Goal: Use online tool/utility: Utilize a website feature to perform a specific function

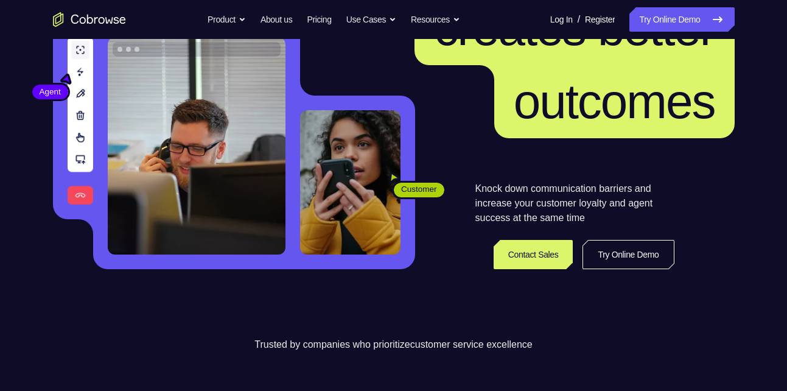
scroll to position [177, 0]
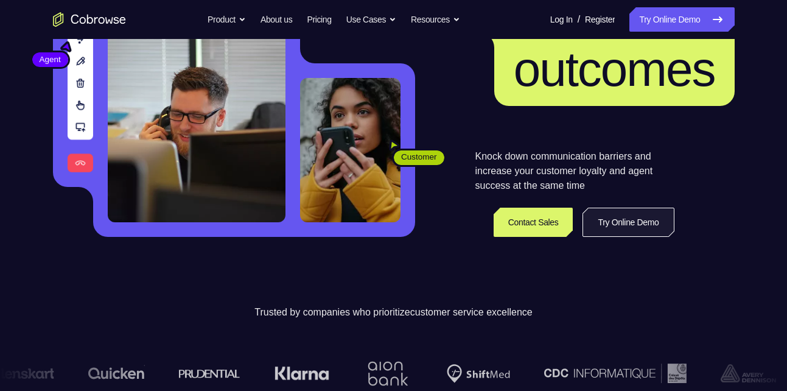
click at [609, 228] on link "Try Online Demo" at bounding box center [628, 222] width 91 height 29
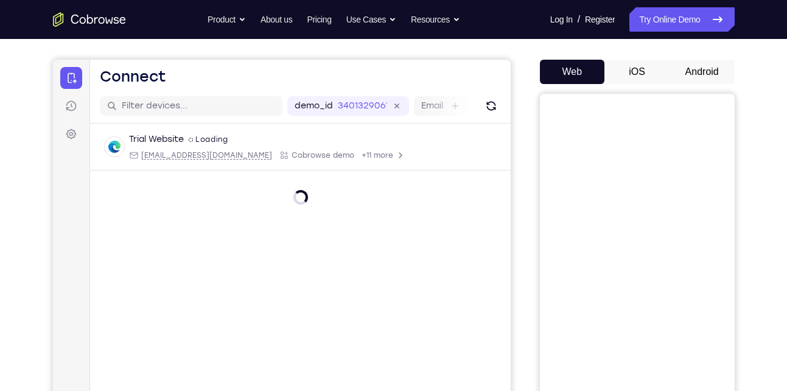
click at [651, 66] on button "iOS" at bounding box center [637, 72] width 65 height 24
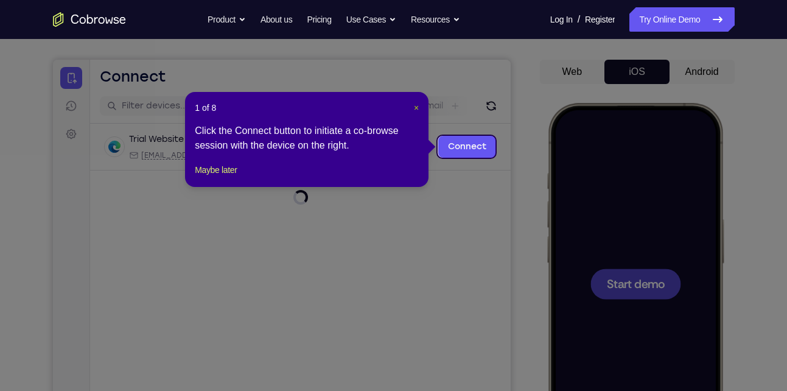
click at [416, 103] on span "×" at bounding box center [416, 108] width 5 height 10
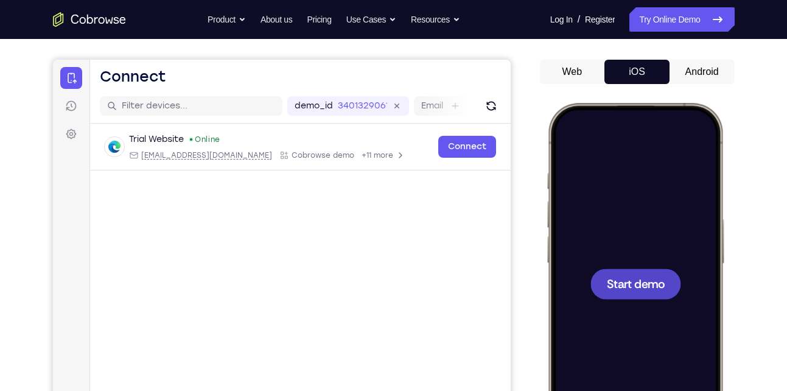
click at [612, 273] on div at bounding box center [635, 283] width 91 height 30
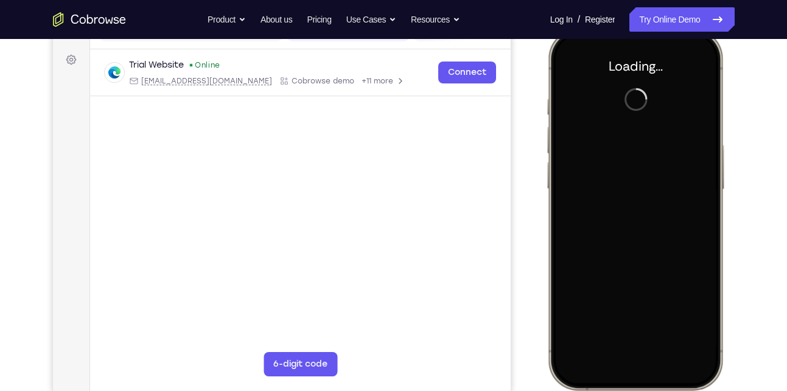
scroll to position [166, 0]
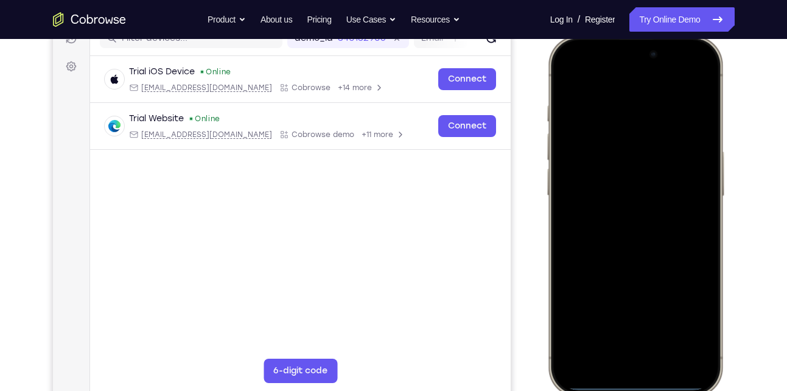
drag, startPoint x: 645, startPoint y: 383, endPoint x: 631, endPoint y: 251, distance: 132.9
click at [631, 251] on div at bounding box center [635, 216] width 160 height 348
drag, startPoint x: 629, startPoint y: 379, endPoint x: 608, endPoint y: 167, distance: 212.9
click at [608, 167] on div at bounding box center [635, 216] width 160 height 348
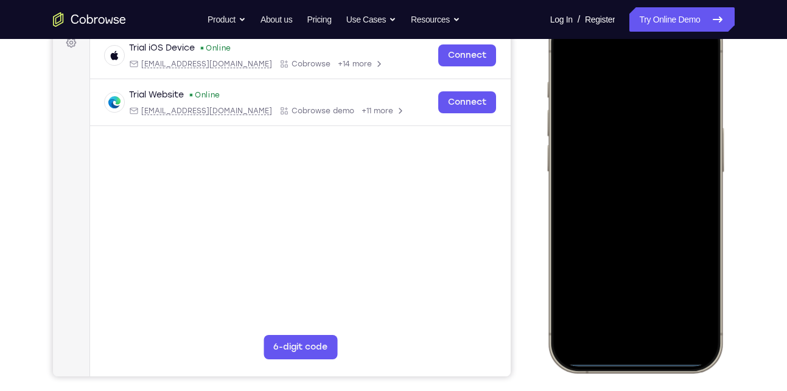
drag, startPoint x: 640, startPoint y: 362, endPoint x: 512, endPoint y: 354, distance: 128.1
click at [545, 354] on html "Online web based iOS Simulators and Android Emulators. Run iPhone, iPad, Mobile…" at bounding box center [636, 194] width 183 height 365
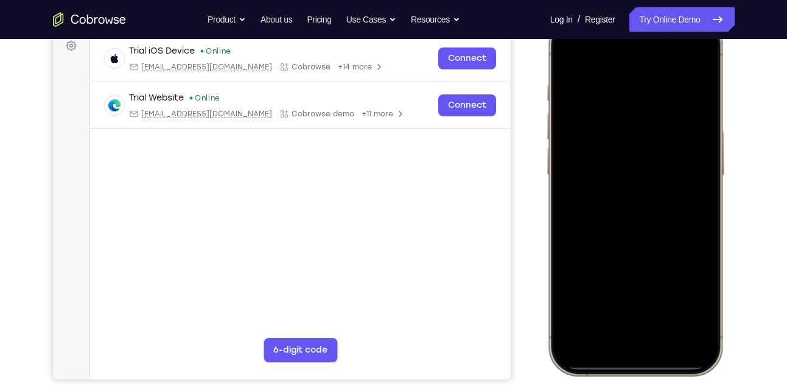
scroll to position [186, 0]
drag, startPoint x: 636, startPoint y: 365, endPoint x: 651, endPoint y: 312, distance: 55.1
click at [651, 312] on div at bounding box center [635, 196] width 160 height 348
drag, startPoint x: 630, startPoint y: 362, endPoint x: 621, endPoint y: 103, distance: 258.9
click at [621, 103] on div at bounding box center [635, 196] width 160 height 348
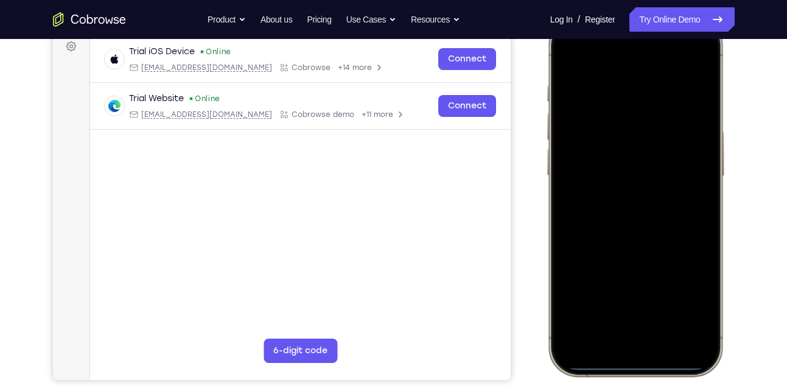
drag, startPoint x: 636, startPoint y: 50, endPoint x: 648, endPoint y: 208, distance: 158.2
click at [648, 208] on div at bounding box center [635, 196] width 160 height 348
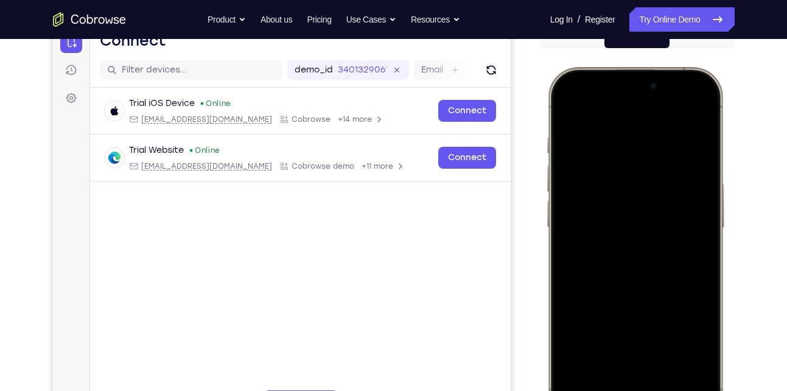
scroll to position [134, 0]
click at [590, 87] on div at bounding box center [635, 248] width 160 height 348
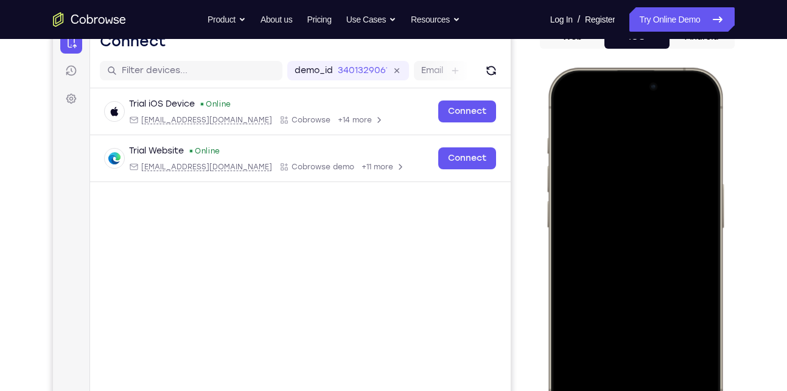
click at [590, 87] on div at bounding box center [635, 248] width 160 height 348
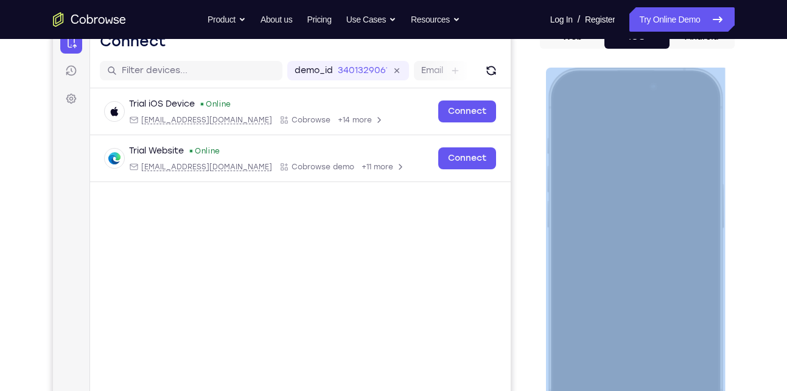
drag, startPoint x: 717, startPoint y: 224, endPoint x: 648, endPoint y: 246, distance: 72.8
click at [648, 246] on div at bounding box center [634, 249] width 179 height 362
drag, startPoint x: 648, startPoint y: 246, endPoint x: 701, endPoint y: 267, distance: 56.9
click at [701, 267] on div at bounding box center [635, 248] width 160 height 348
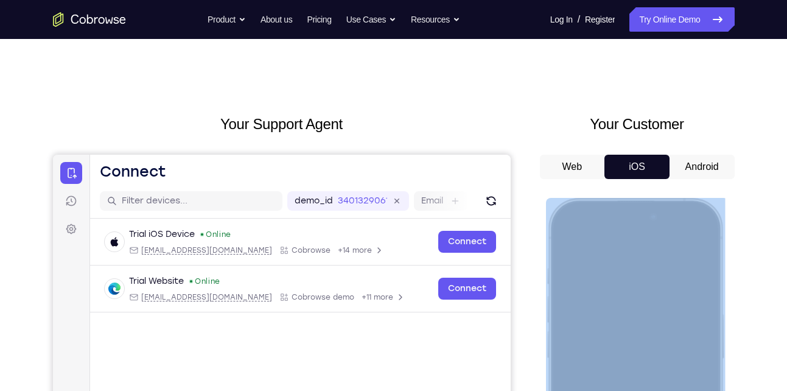
scroll to position [0, 0]
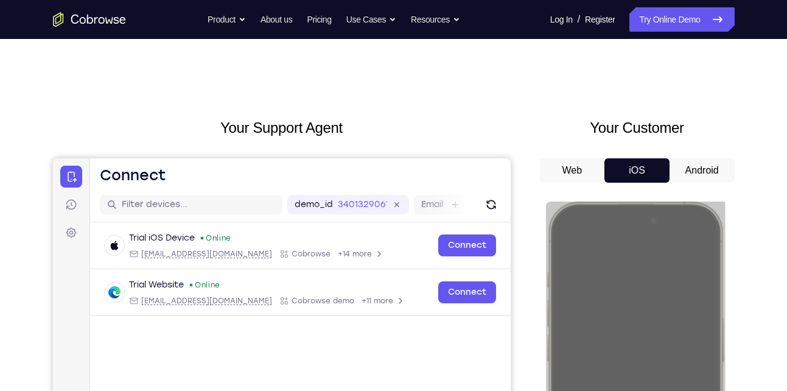
click at [693, 175] on button "Android" at bounding box center [702, 170] width 65 height 24
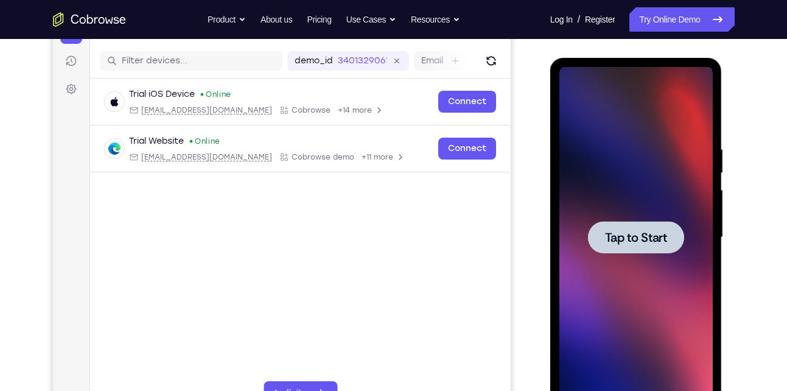
scroll to position [145, 0]
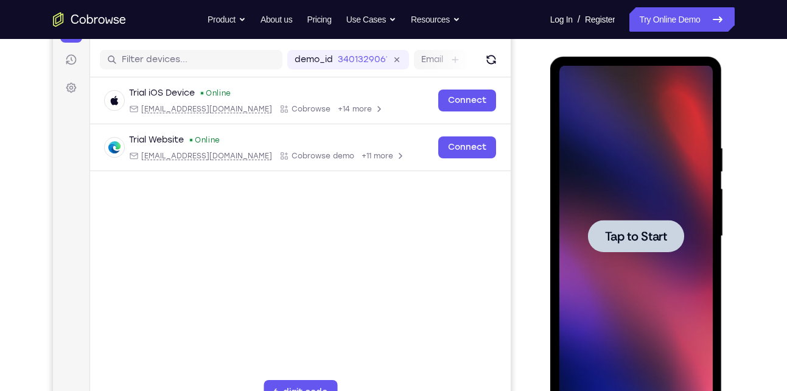
click at [655, 225] on div at bounding box center [636, 236] width 96 height 32
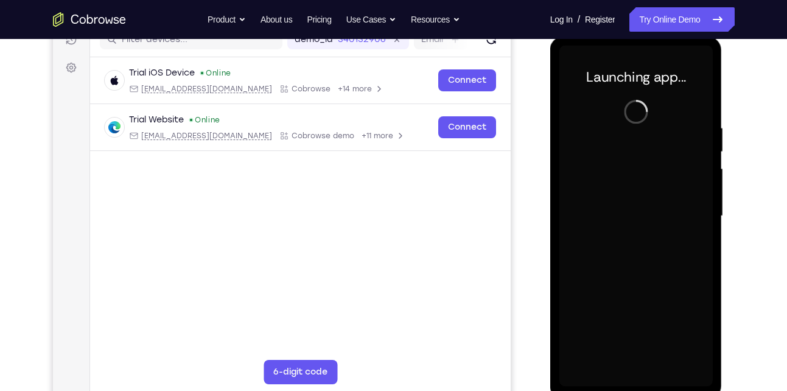
scroll to position [166, 0]
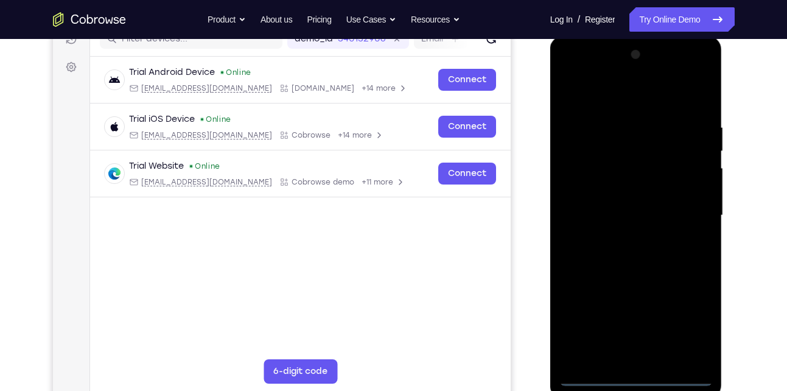
click at [637, 376] on div at bounding box center [635, 215] width 153 height 341
click at [694, 326] on div at bounding box center [635, 215] width 153 height 341
click at [623, 97] on div at bounding box center [635, 215] width 153 height 341
click at [609, 142] on div at bounding box center [635, 215] width 153 height 341
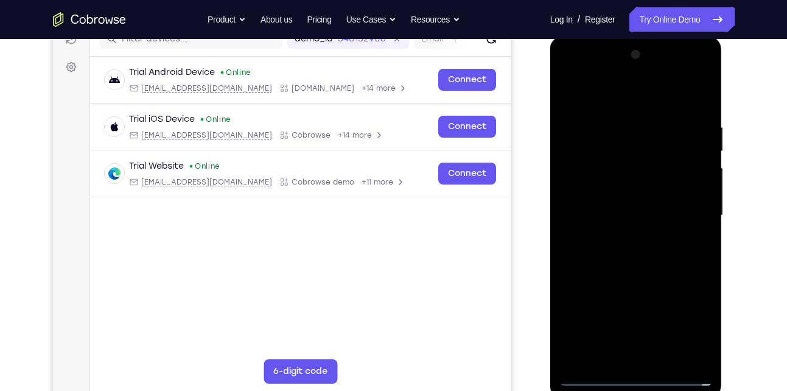
click at [579, 169] on div at bounding box center [635, 215] width 153 height 341
click at [617, 234] on div at bounding box center [635, 215] width 153 height 341
click at [621, 207] on div at bounding box center [635, 215] width 153 height 341
click at [616, 191] on div at bounding box center [635, 215] width 153 height 341
click at [696, 191] on div at bounding box center [635, 215] width 153 height 341
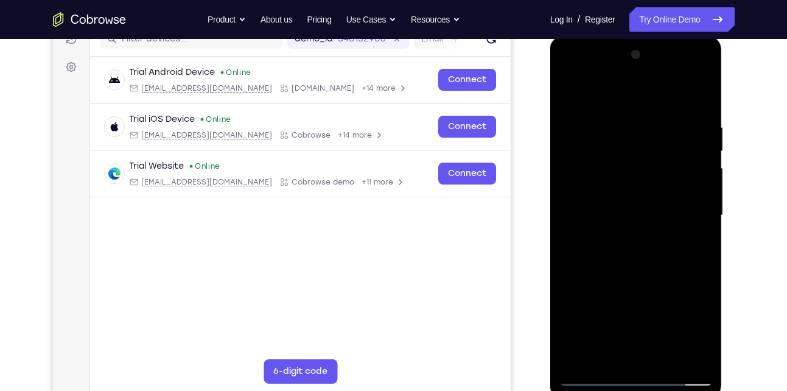
click at [696, 191] on div at bounding box center [635, 215] width 153 height 341
click at [655, 211] on div at bounding box center [635, 215] width 153 height 341
click at [587, 237] on div at bounding box center [635, 215] width 153 height 341
click at [619, 282] on div at bounding box center [635, 215] width 153 height 341
click at [690, 179] on div at bounding box center [635, 215] width 153 height 341
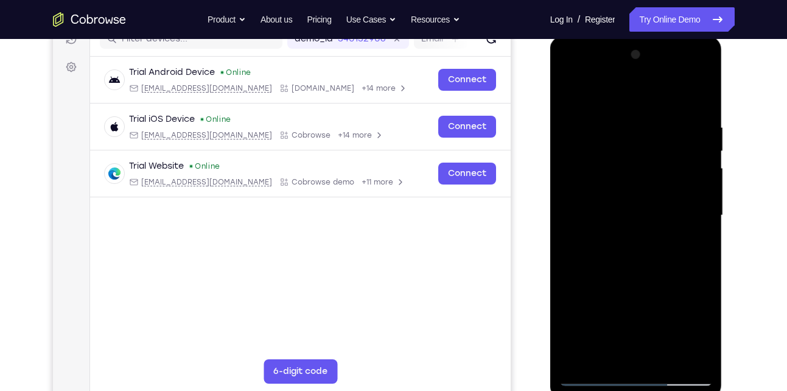
click at [634, 237] on div at bounding box center [635, 215] width 153 height 341
click at [667, 181] on div at bounding box center [635, 215] width 153 height 341
click at [565, 91] on div at bounding box center [635, 215] width 153 height 341
click at [653, 283] on div at bounding box center [635, 215] width 153 height 341
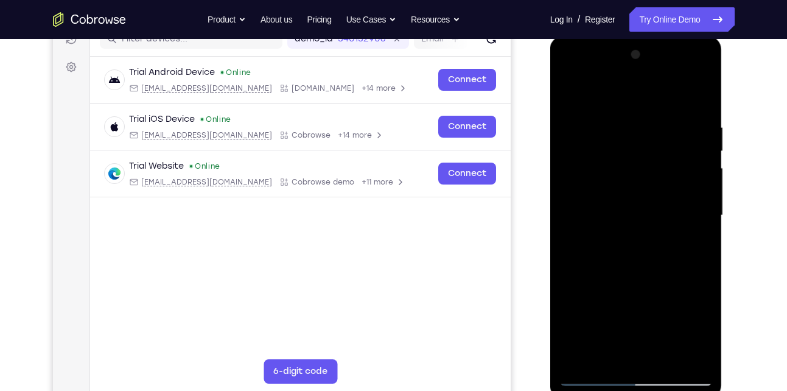
click at [681, 181] on div at bounding box center [635, 215] width 153 height 341
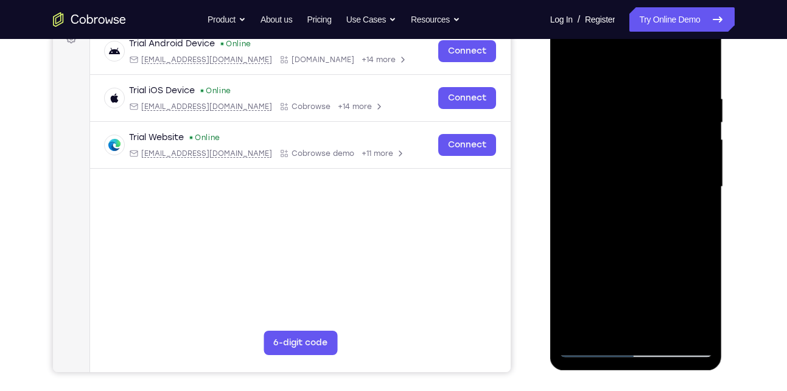
scroll to position [195, 0]
click at [648, 336] on div at bounding box center [635, 186] width 153 height 341
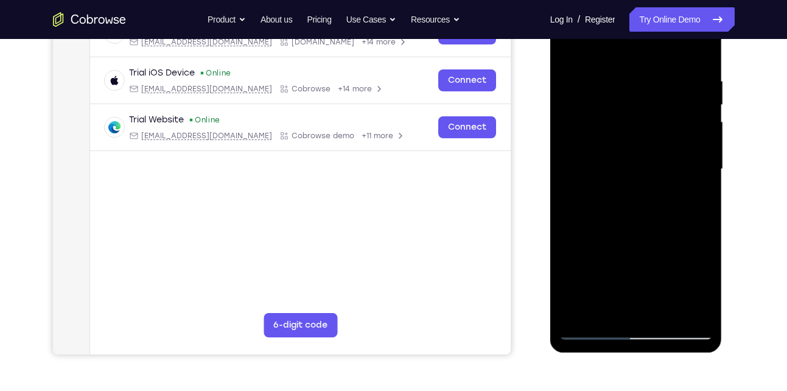
scroll to position [217, 0]
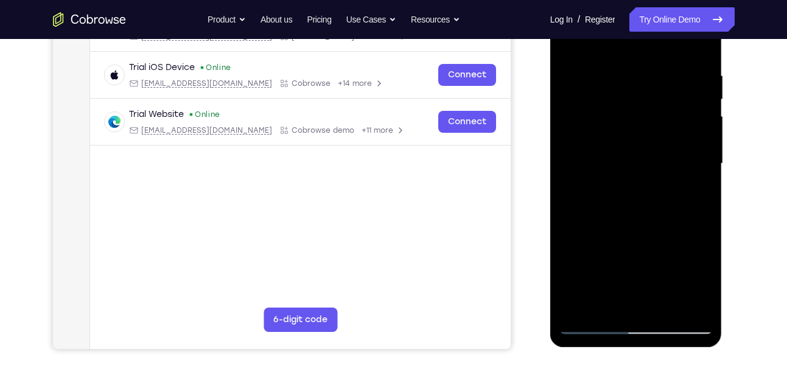
click at [661, 312] on div at bounding box center [635, 163] width 153 height 341
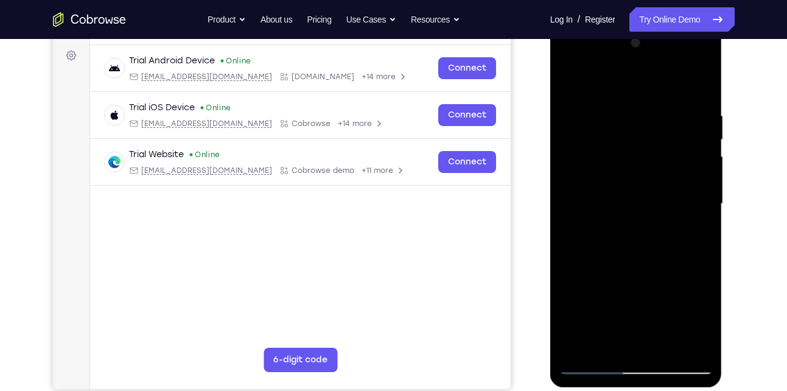
scroll to position [177, 0]
click at [688, 61] on div at bounding box center [635, 204] width 153 height 341
click at [570, 55] on div at bounding box center [635, 204] width 153 height 341
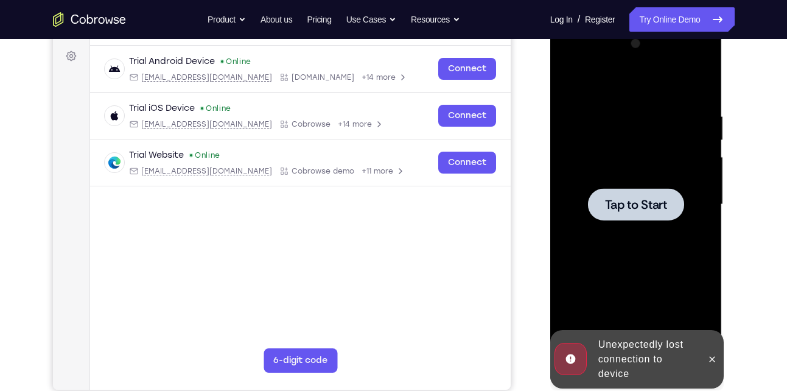
click at [640, 199] on span "Tap to Start" at bounding box center [636, 204] width 62 height 12
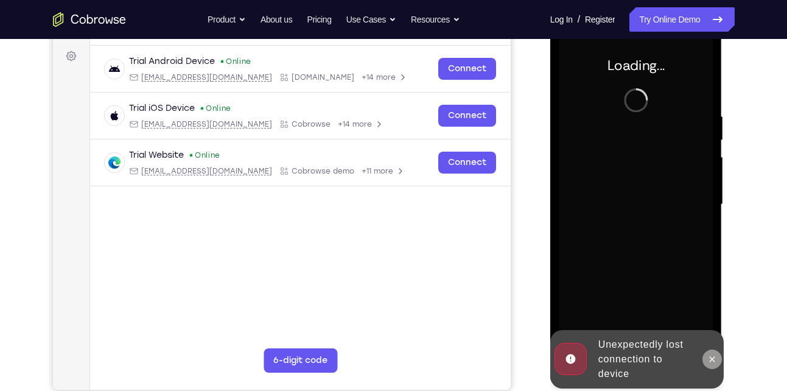
click at [714, 357] on icon at bounding box center [712, 359] width 10 height 10
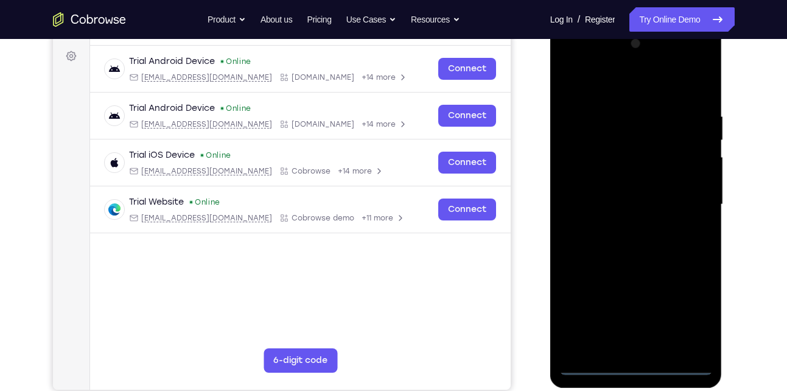
click at [634, 362] on div at bounding box center [635, 204] width 153 height 341
click at [696, 321] on div at bounding box center [635, 204] width 153 height 341
click at [592, 84] on div at bounding box center [635, 204] width 153 height 341
click at [586, 160] on div at bounding box center [635, 204] width 153 height 341
click at [633, 327] on div at bounding box center [635, 204] width 153 height 341
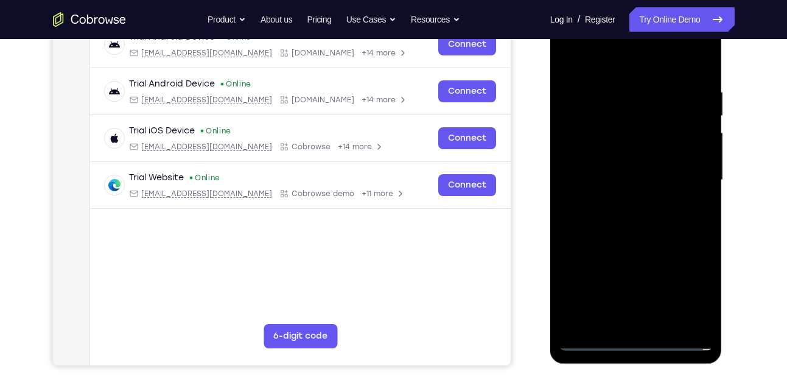
scroll to position [202, 0]
click at [640, 324] on div at bounding box center [635, 179] width 153 height 341
click at [648, 177] on div at bounding box center [635, 179] width 153 height 341
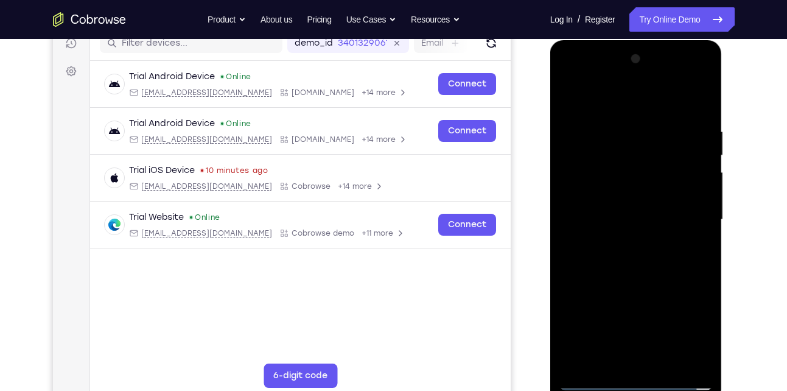
scroll to position [163, 0]
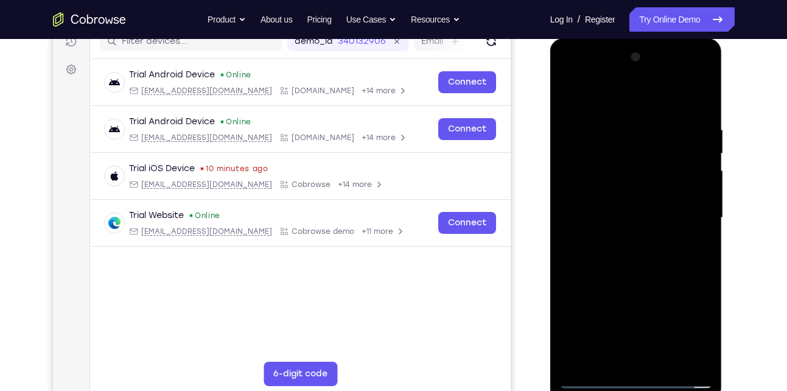
click at [639, 176] on div at bounding box center [635, 217] width 153 height 341
click at [636, 202] on div at bounding box center [635, 217] width 153 height 341
click at [631, 222] on div at bounding box center [635, 217] width 153 height 341
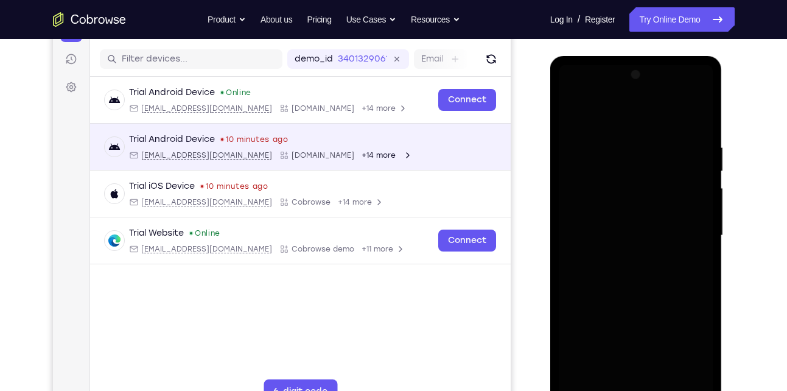
scroll to position [200, 0]
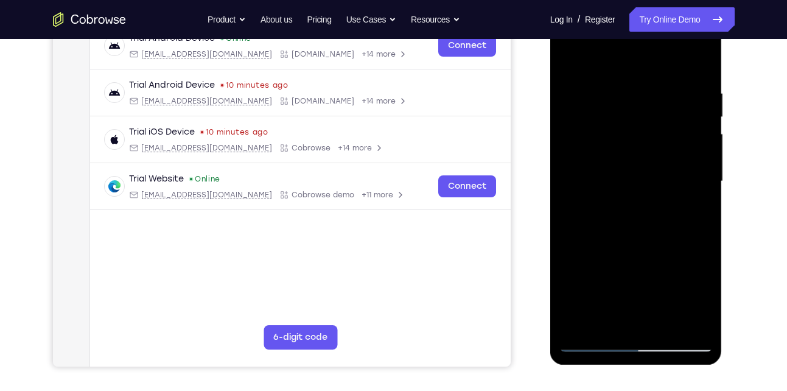
click at [630, 284] on div at bounding box center [635, 181] width 153 height 341
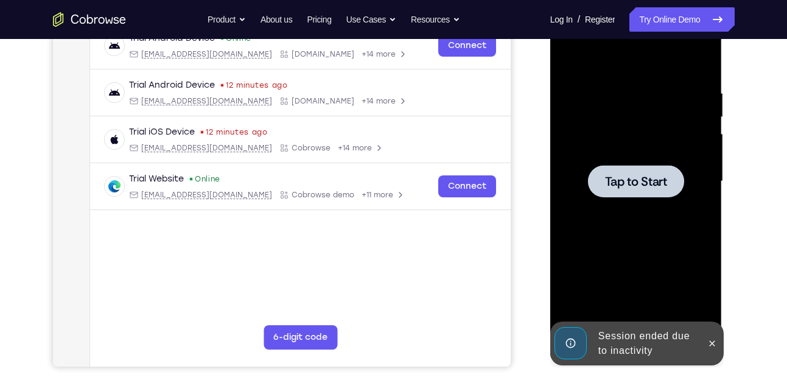
click at [630, 186] on span "Tap to Start" at bounding box center [636, 181] width 62 height 12
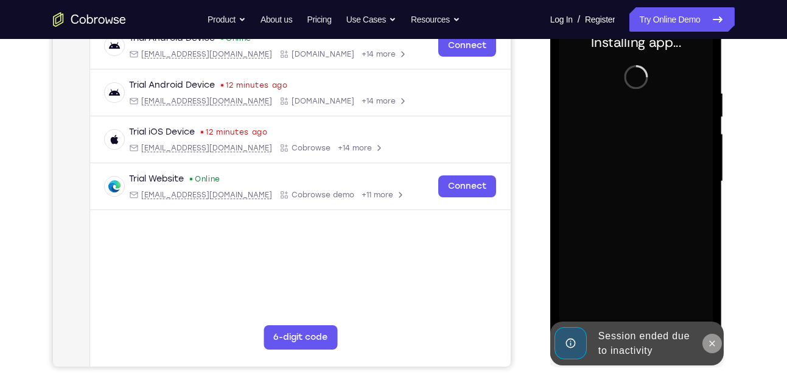
click at [714, 349] on button at bounding box center [712, 343] width 19 height 19
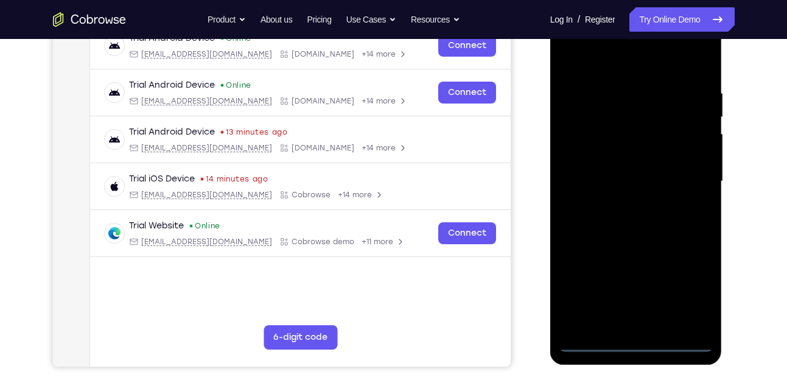
click at [633, 342] on div at bounding box center [635, 181] width 153 height 341
click at [683, 288] on div at bounding box center [635, 181] width 153 height 341
click at [571, 39] on div at bounding box center [635, 181] width 153 height 341
click at [592, 144] on div at bounding box center [635, 181] width 153 height 341
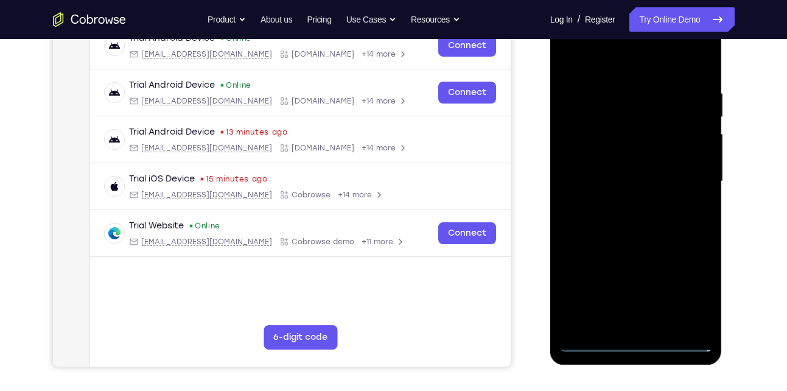
click at [592, 144] on div at bounding box center [635, 181] width 153 height 341
click at [578, 144] on div at bounding box center [635, 181] width 153 height 341
click at [606, 148] on div at bounding box center [635, 181] width 153 height 341
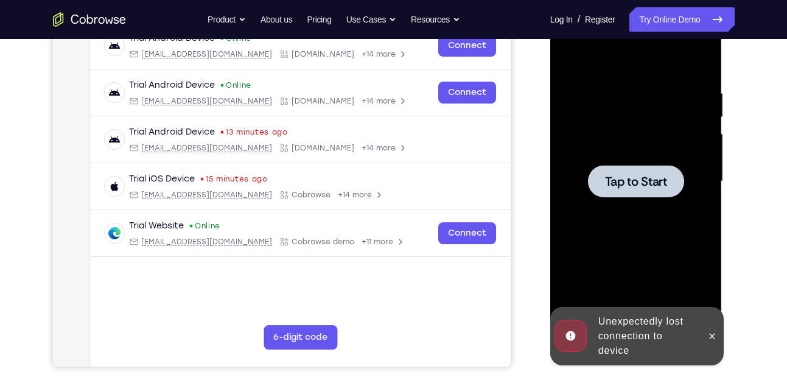
click at [609, 176] on span "Tap to Start" at bounding box center [636, 181] width 62 height 12
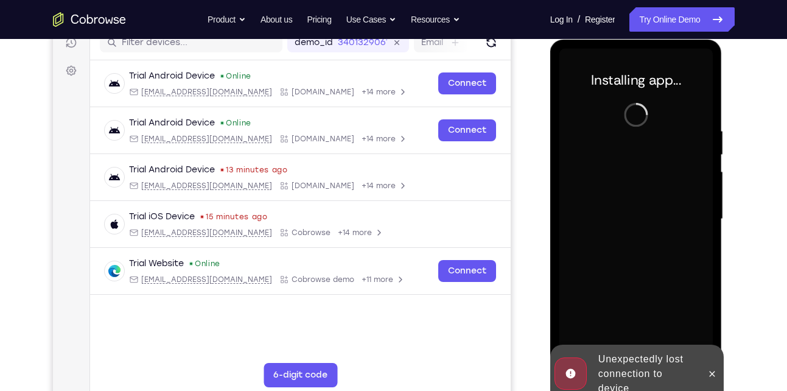
scroll to position [161, 0]
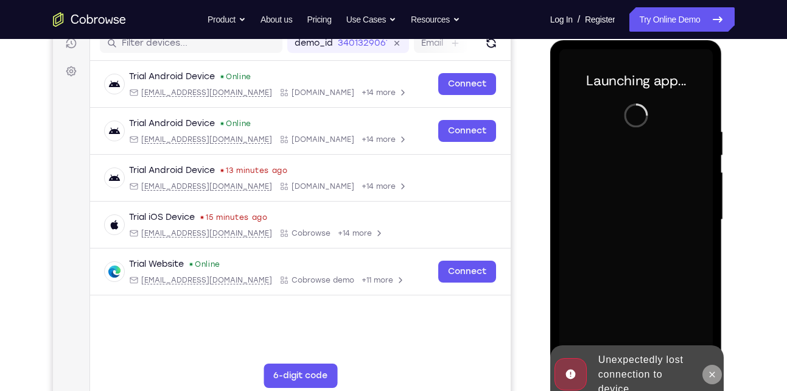
click at [712, 373] on icon at bounding box center [712, 373] width 5 height 5
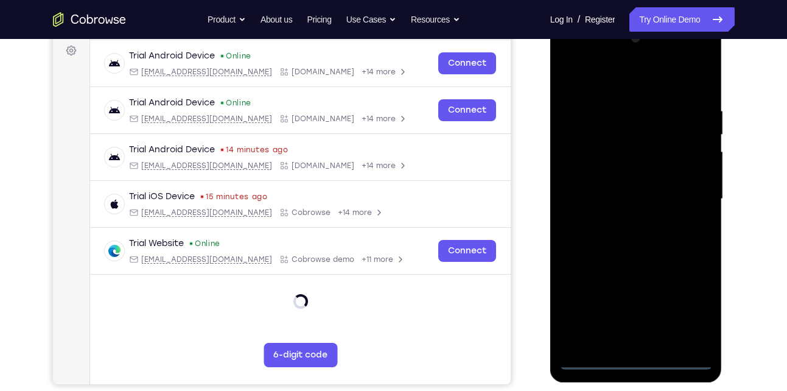
scroll to position [181, 0]
click at [665, 232] on div at bounding box center [635, 199] width 153 height 341
click at [612, 55] on div at bounding box center [635, 199] width 153 height 341
